Goal: Transaction & Acquisition: Purchase product/service

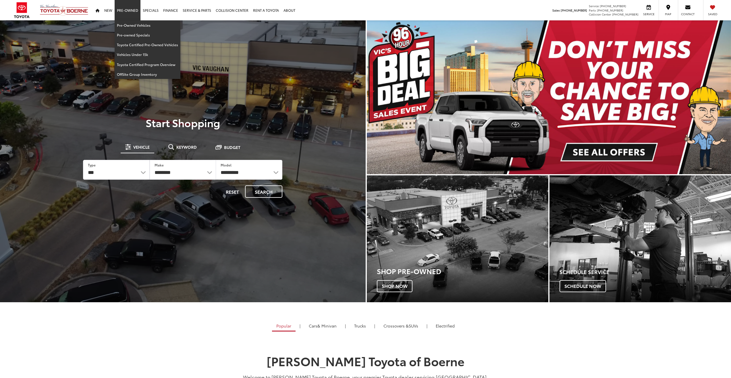
click at [125, 9] on link "Pre-Owned" at bounding box center [128, 10] width 26 height 20
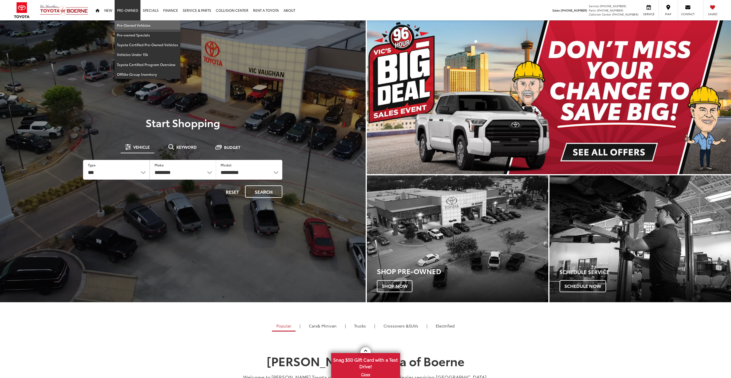
click at [130, 25] on link "Pre-Owned Vehicles" at bounding box center [148, 25] width 66 height 10
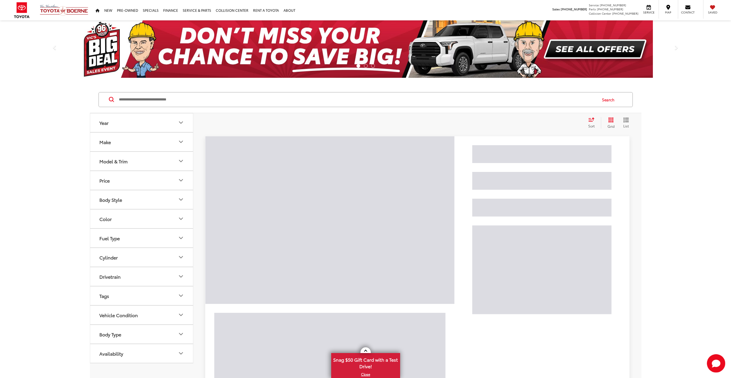
click at [318, 100] on input "Search by Make, Model, or Keyword" at bounding box center [357, 100] width 478 height 14
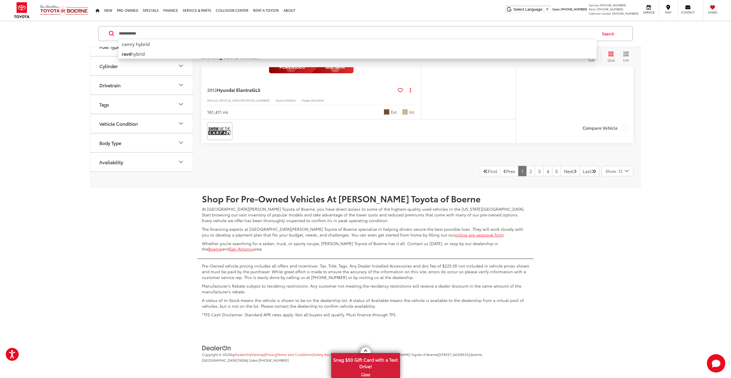
scroll to position [3111, 0]
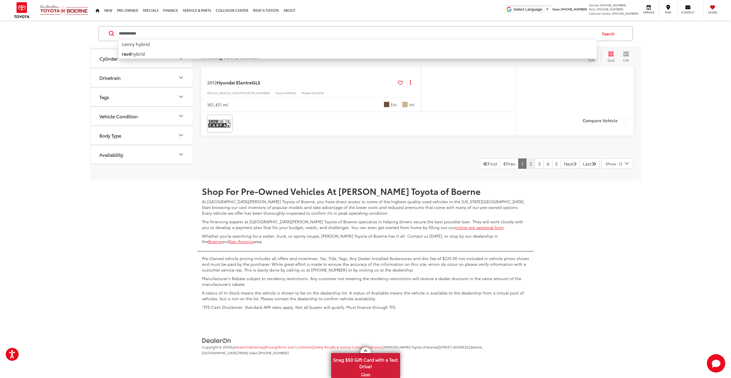
type input "**********"
click at [526, 166] on link "2" at bounding box center [530, 164] width 9 height 10
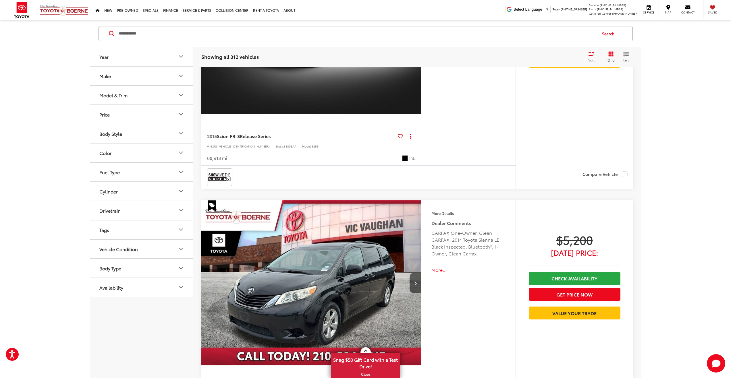
scroll to position [66, 0]
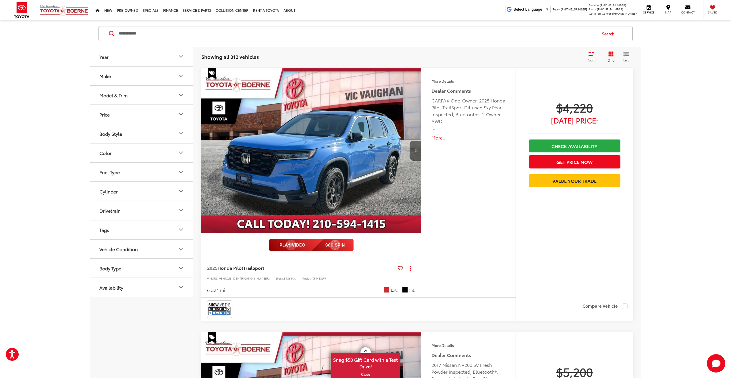
click at [416, 148] on button "Next image" at bounding box center [415, 151] width 11 height 20
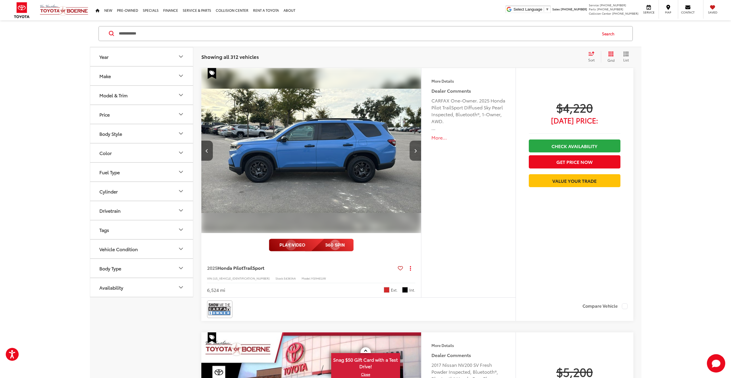
click at [416, 148] on button "Next image" at bounding box center [415, 151] width 11 height 20
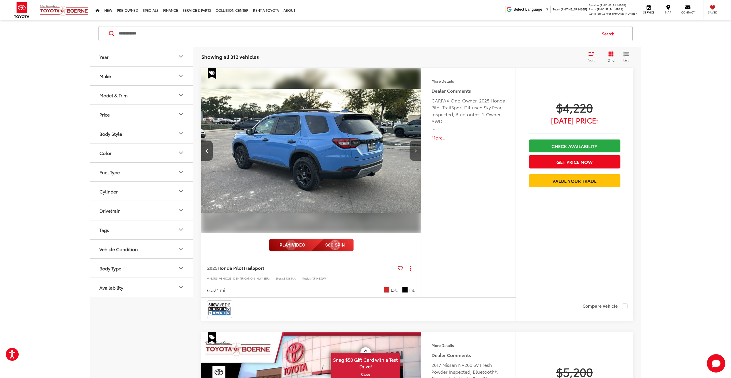
click at [416, 148] on button "Next image" at bounding box center [415, 151] width 11 height 20
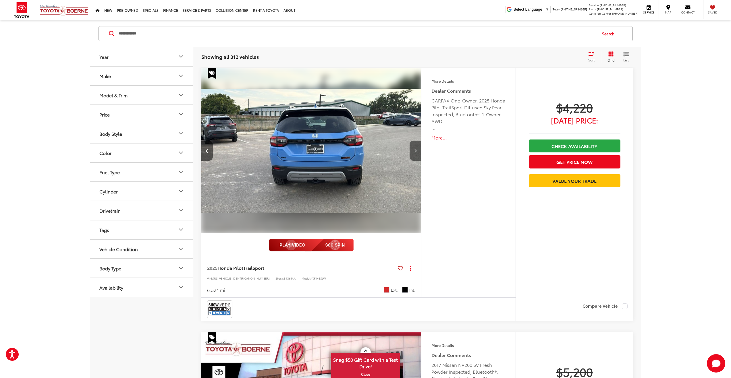
click at [416, 148] on button "Next image" at bounding box center [415, 151] width 11 height 20
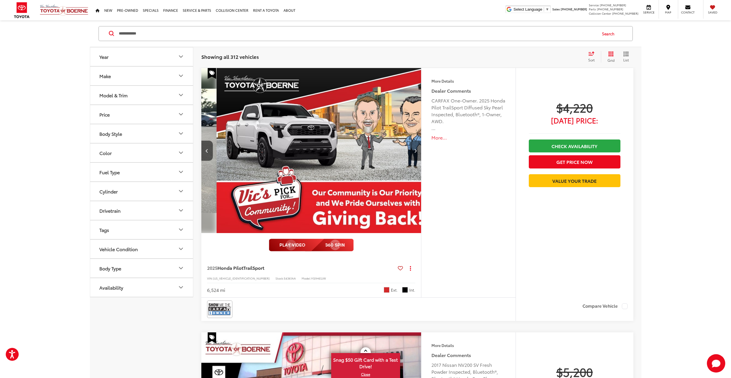
scroll to position [0, 883]
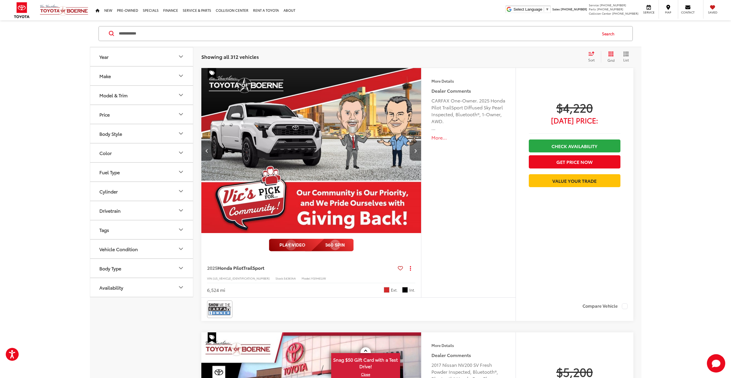
click at [415, 150] on icon "Next image" at bounding box center [415, 151] width 3 height 4
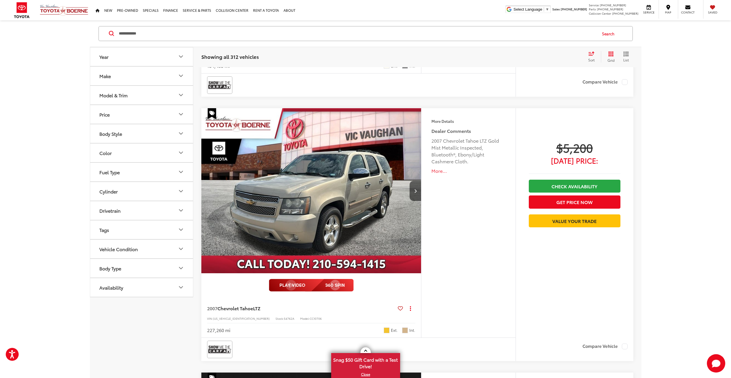
scroll to position [583, 0]
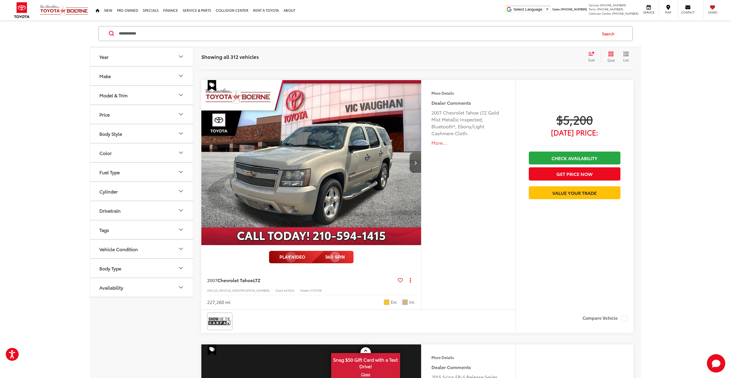
click at [415, 164] on icon "Next image" at bounding box center [415, 163] width 3 height 4
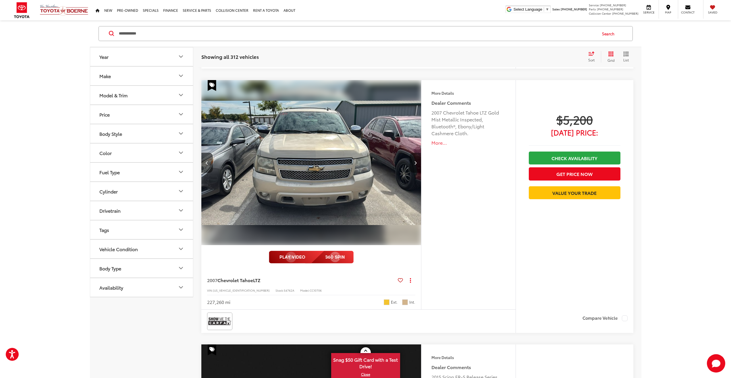
click at [415, 164] on icon "Next image" at bounding box center [415, 163] width 3 height 4
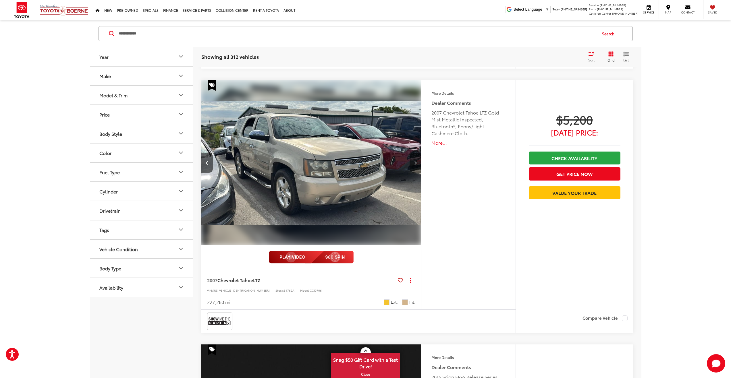
click at [415, 164] on icon "Next image" at bounding box center [415, 163] width 3 height 4
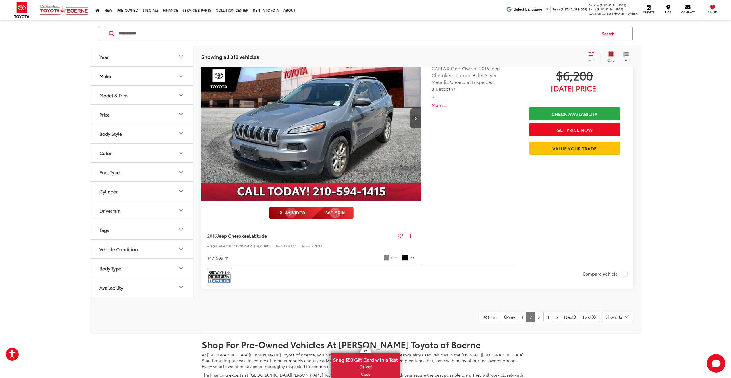
scroll to position [3140, 0]
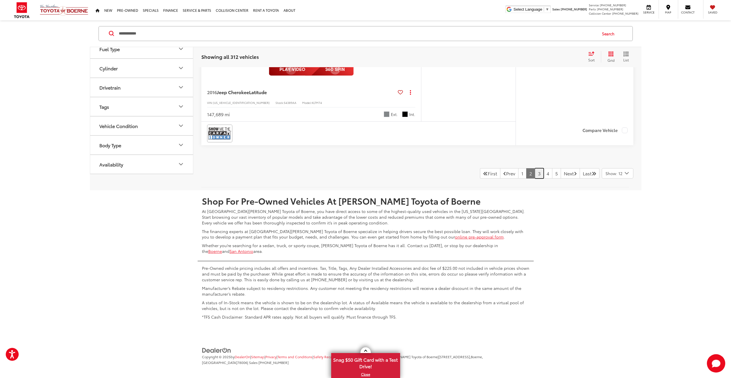
click at [535, 175] on link "3" at bounding box center [539, 173] width 9 height 10
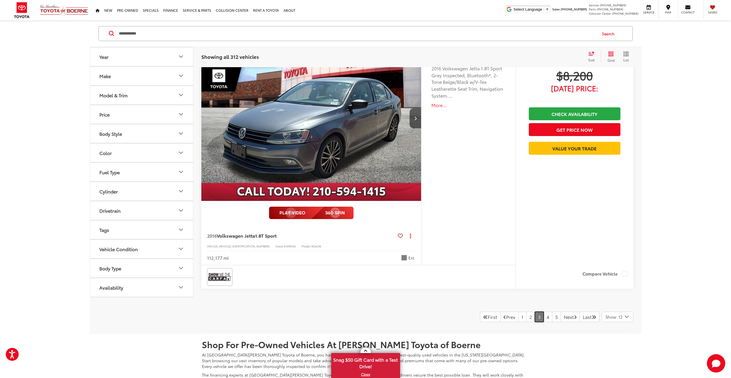
scroll to position [3140, 0]
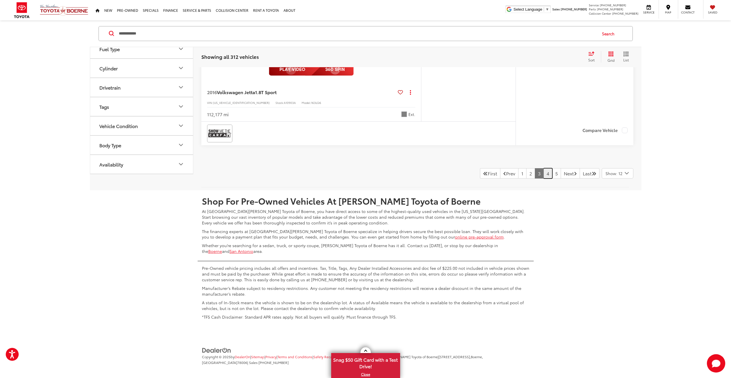
click at [543, 176] on link "4" at bounding box center [547, 173] width 9 height 10
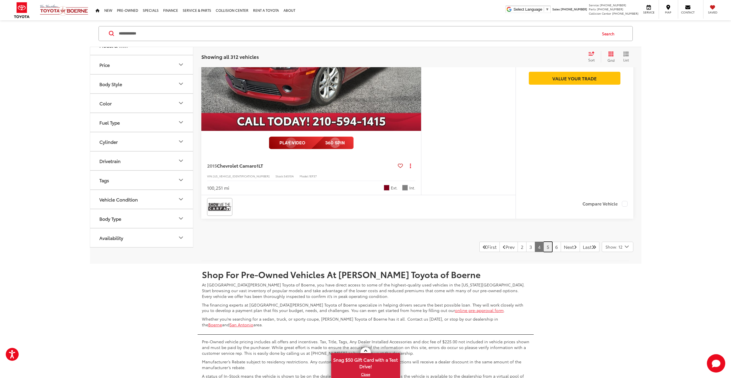
scroll to position [3082, 0]
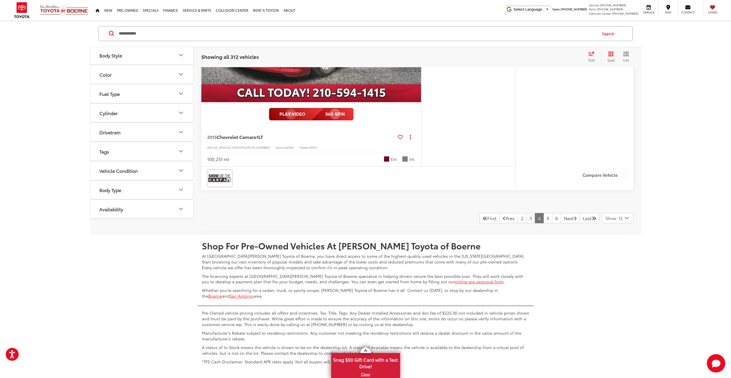
click at [483, 33] on input "**********" at bounding box center [357, 34] width 478 height 14
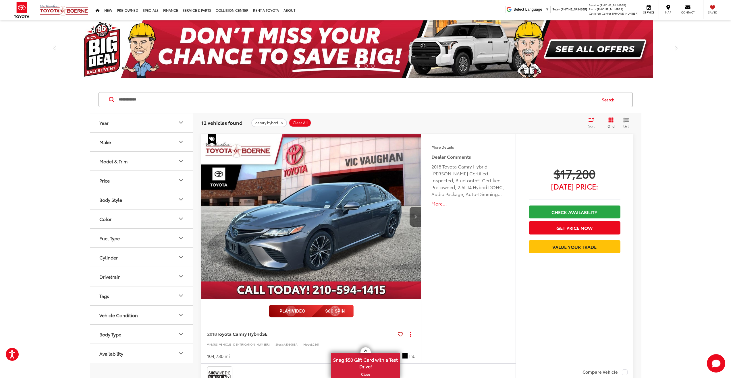
drag, startPoint x: 659, startPoint y: 237, endPoint x: 610, endPoint y: 90, distance: 155.0
click at [360, 210] on img "2018 Toyota Camry Hybrid SE 0" at bounding box center [311, 217] width 221 height 166
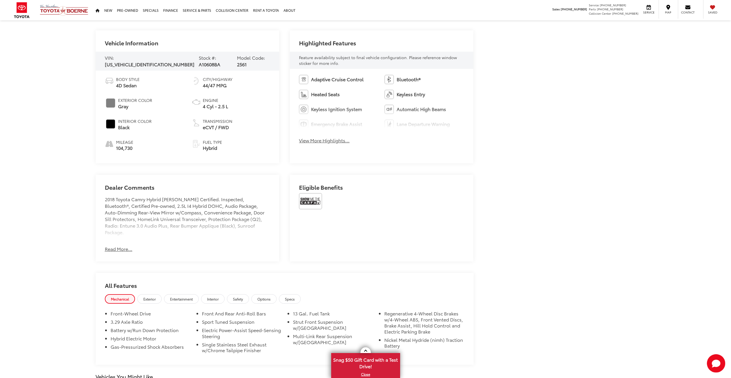
click at [321, 141] on button "View More Highlights..." at bounding box center [324, 140] width 51 height 7
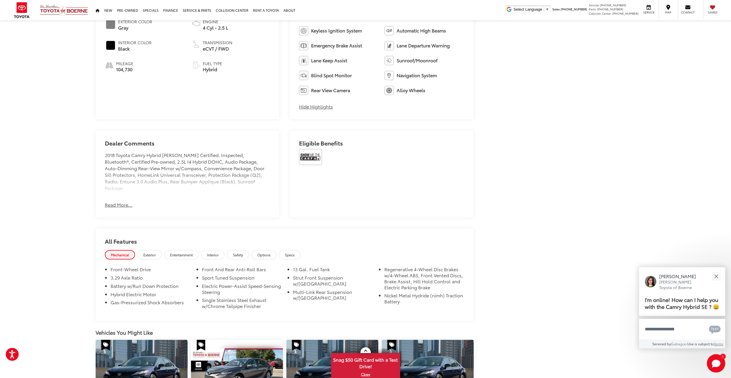
scroll to position [356, 0]
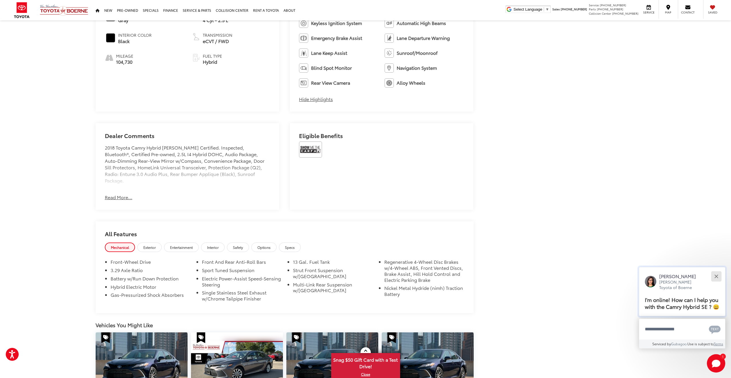
click at [719, 275] on button "Close" at bounding box center [716, 276] width 12 height 12
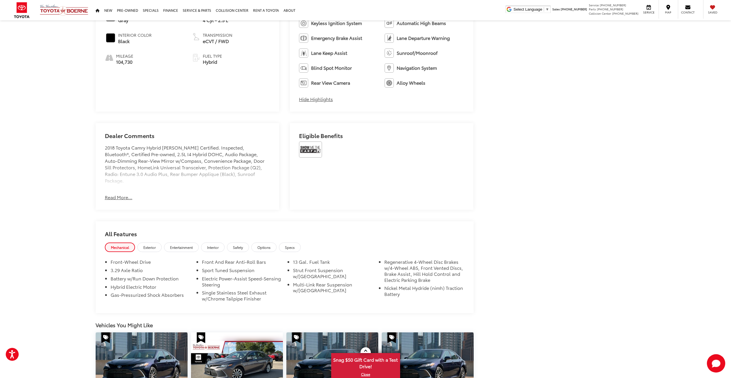
click at [119, 198] on button "Read More..." at bounding box center [119, 197] width 28 height 7
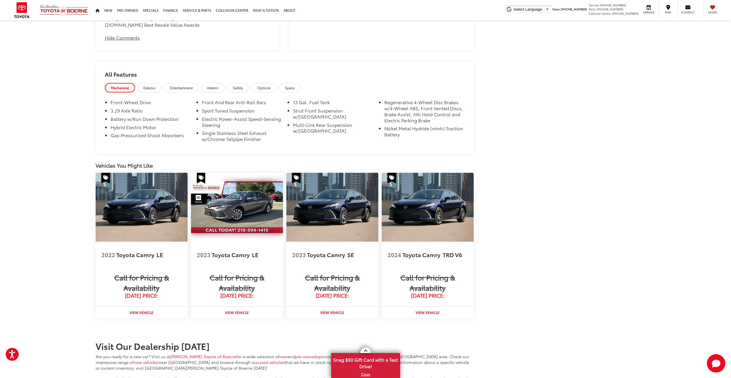
scroll to position [586, 0]
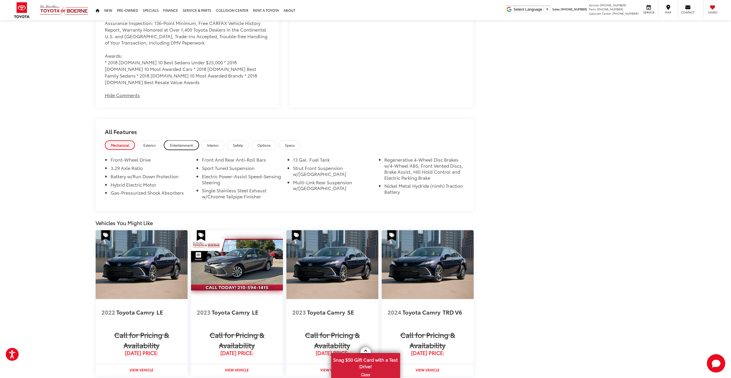
click at [181, 143] on span "Entertainment" at bounding box center [181, 145] width 23 height 5
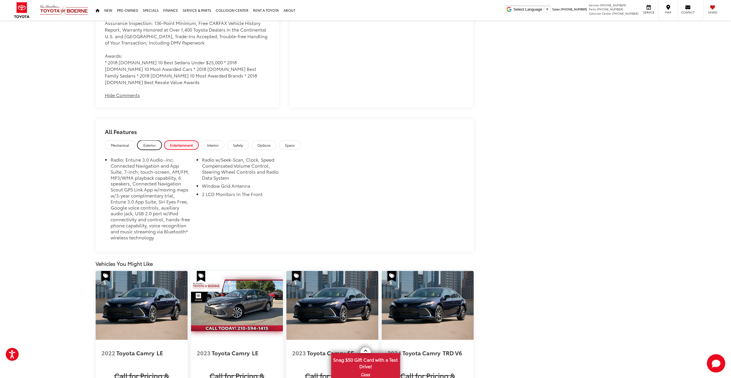
click at [151, 143] on span "Exterior" at bounding box center [149, 145] width 12 height 5
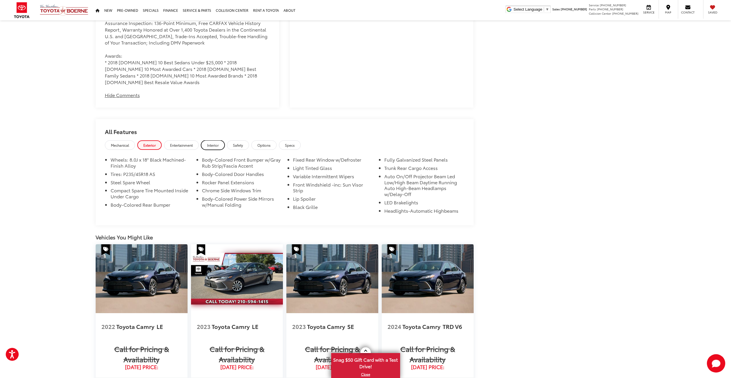
click at [214, 143] on span "Interior" at bounding box center [212, 145] width 11 height 5
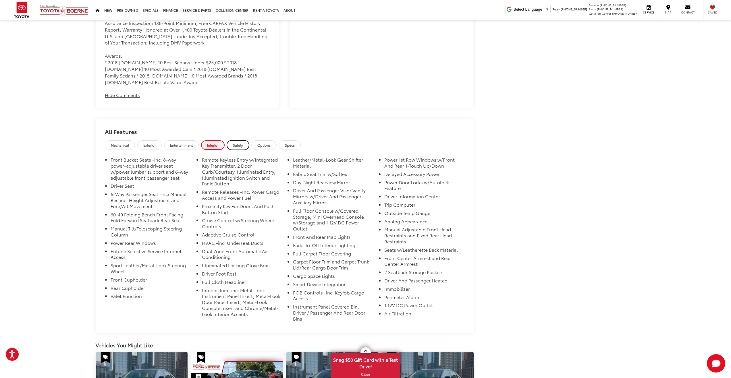
click at [240, 143] on span "Safety" at bounding box center [238, 145] width 10 height 5
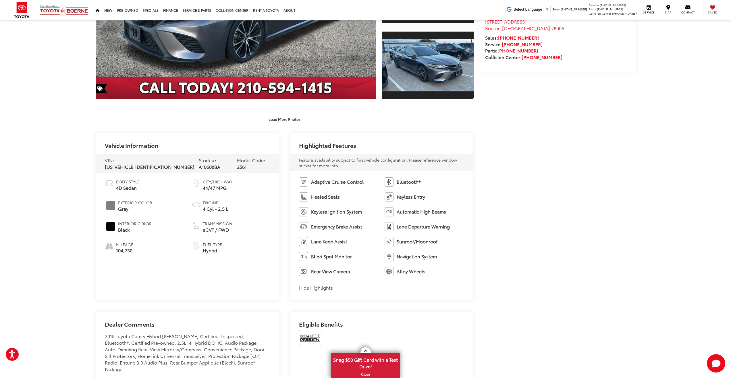
scroll to position [0, 0]
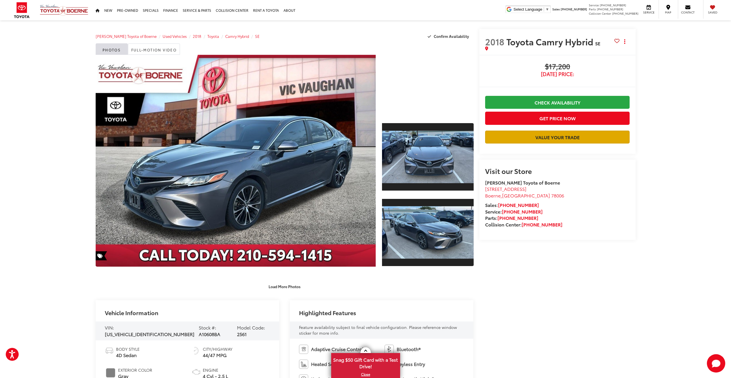
drag, startPoint x: 607, startPoint y: 234, endPoint x: 577, endPoint y: 132, distance: 105.3
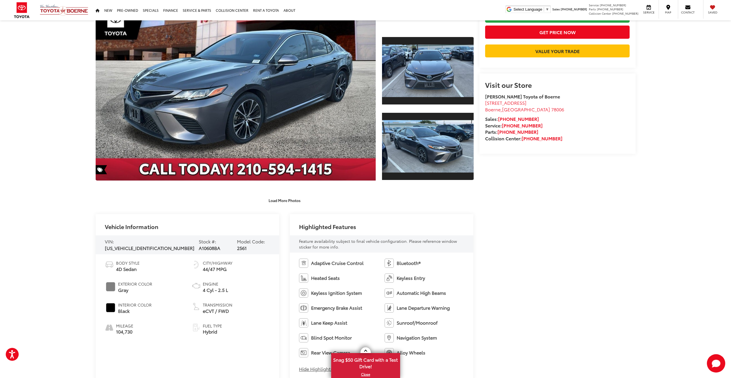
click at [149, 245] on span "[US_VEHICLE_IDENTIFICATION_NUMBER]" at bounding box center [150, 248] width 90 height 7
copy span "[US_VEHICLE_IDENTIFICATION_NUMBER]"
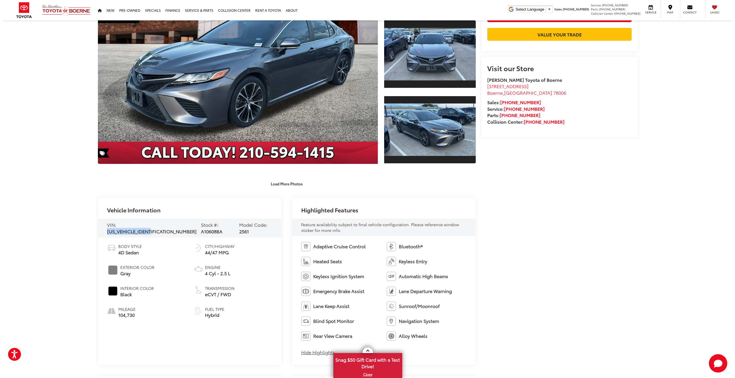
scroll to position [0, 0]
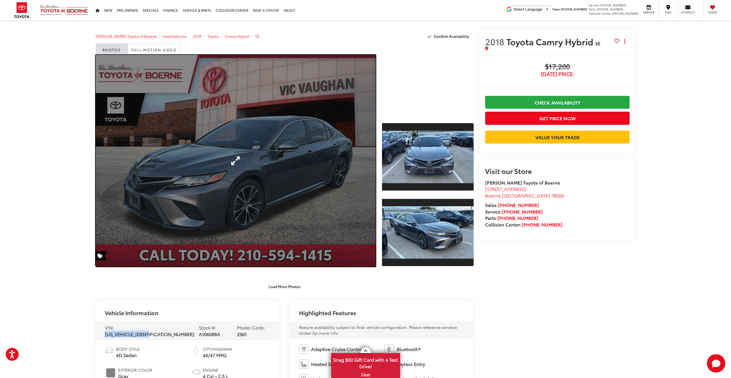
click at [255, 175] on link "Expand Photo 0" at bounding box center [236, 161] width 280 height 212
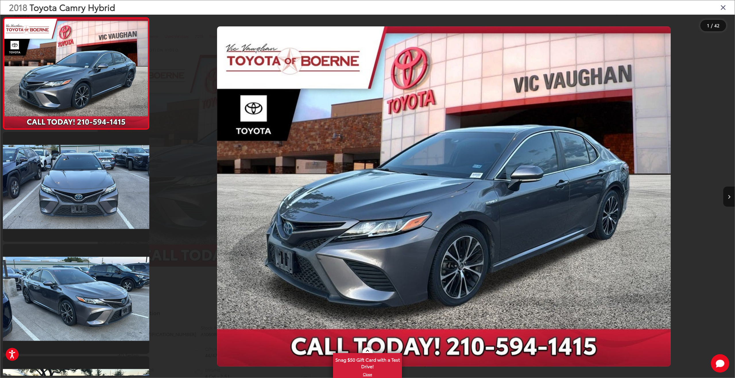
click at [464, 216] on img "2018 Toyota Camry Hybrid SE 0" at bounding box center [444, 196] width 454 height 340
click at [730, 196] on icon "Next image" at bounding box center [729, 197] width 3 height 4
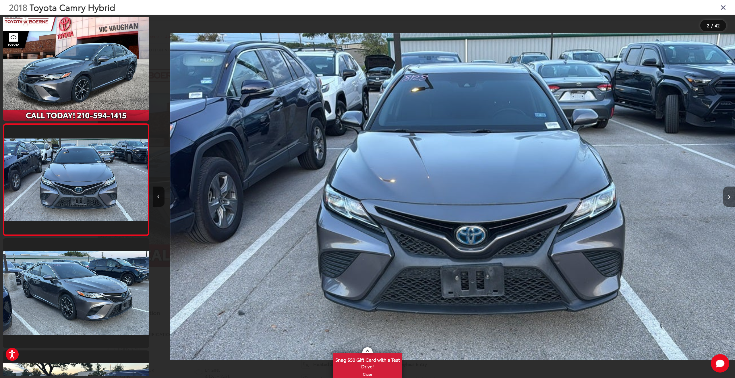
scroll to position [0, 582]
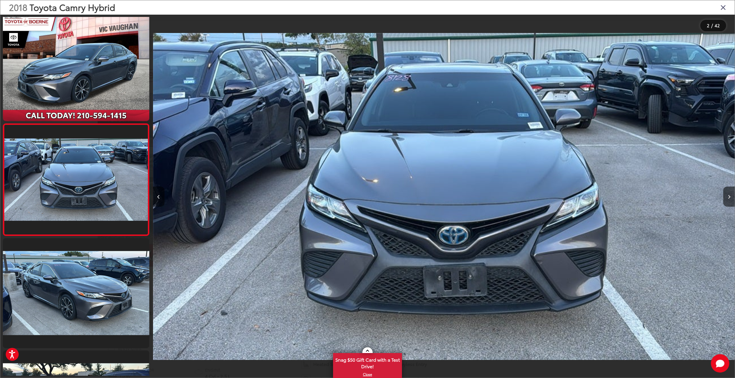
click at [158, 198] on icon "Previous image" at bounding box center [158, 197] width 3 height 4
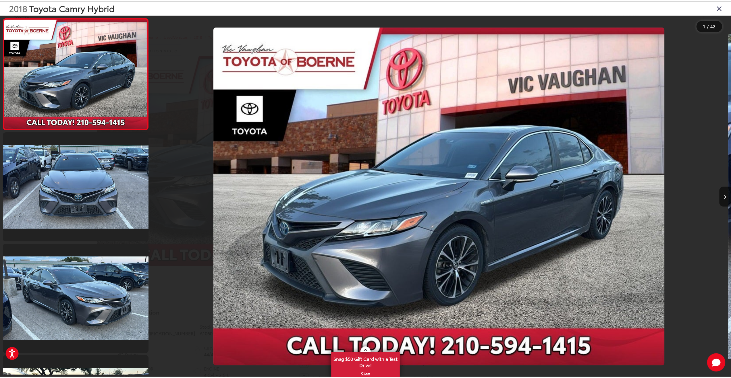
scroll to position [0, 0]
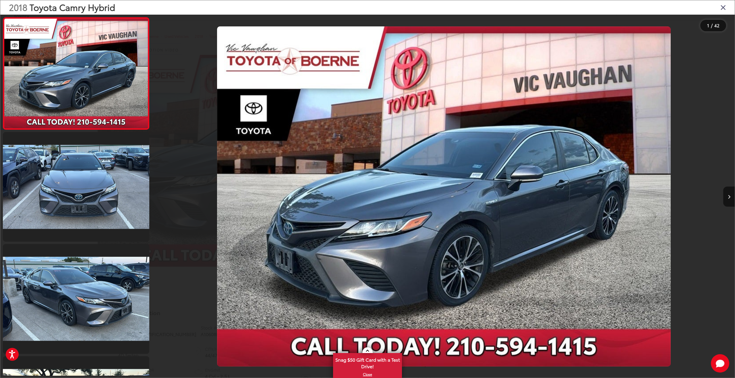
click at [158, 198] on div at bounding box center [226, 197] width 146 height 364
click at [724, 8] on icon "Close gallery" at bounding box center [724, 6] width 6 height 7
